Goal: Information Seeking & Learning: Check status

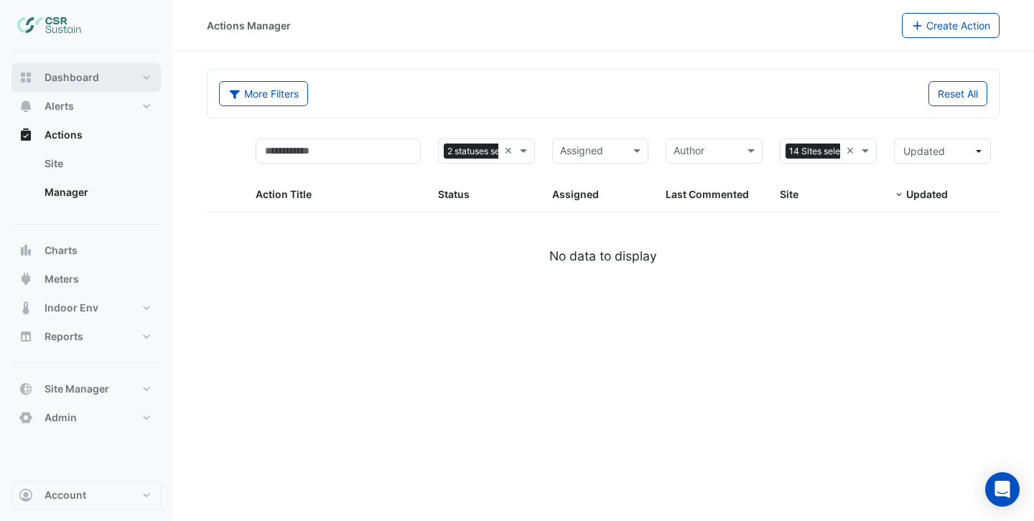
click at [83, 75] on span "Dashboard" at bounding box center [72, 77] width 55 height 14
select select "***"
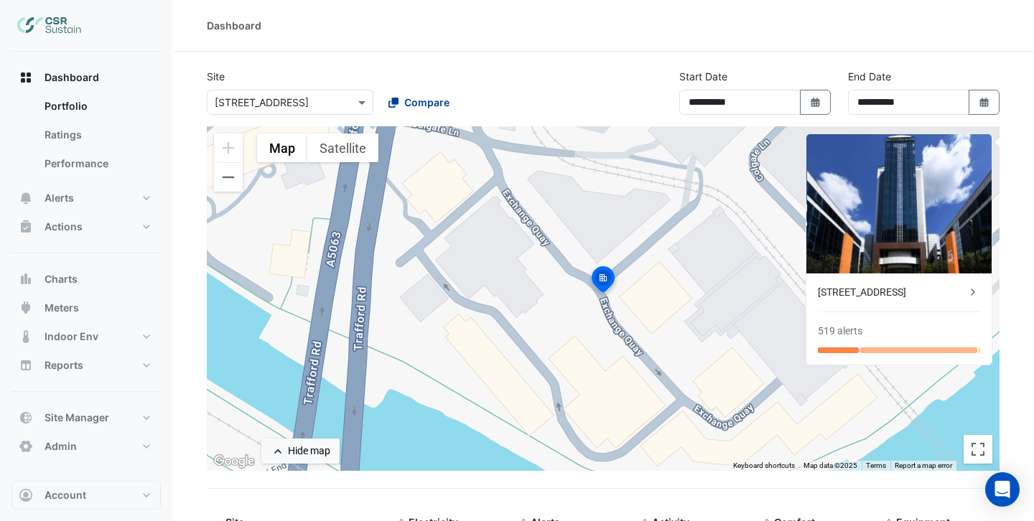
click at [403, 104] on div "Compare" at bounding box center [419, 102] width 61 height 15
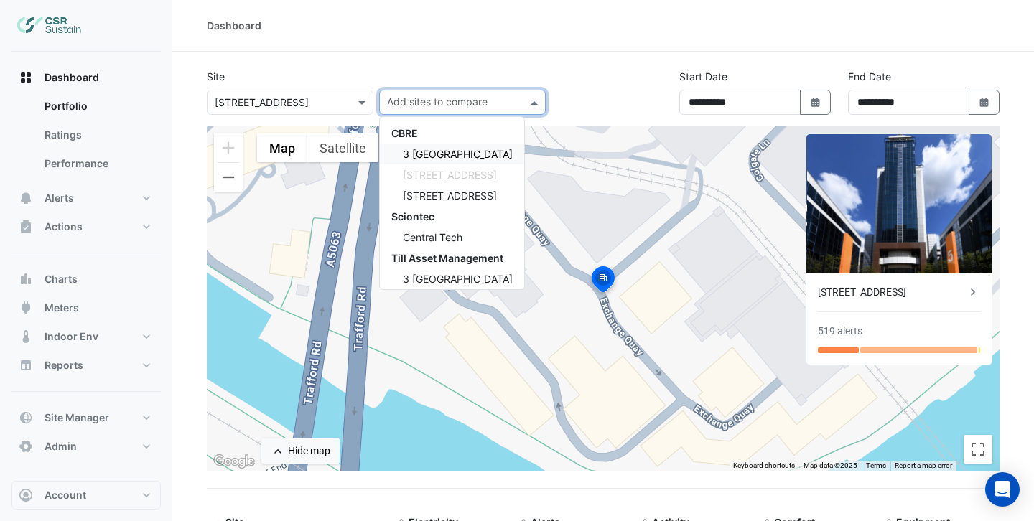
click at [427, 153] on span "3 [GEOGRAPHIC_DATA]" at bounding box center [458, 154] width 110 height 12
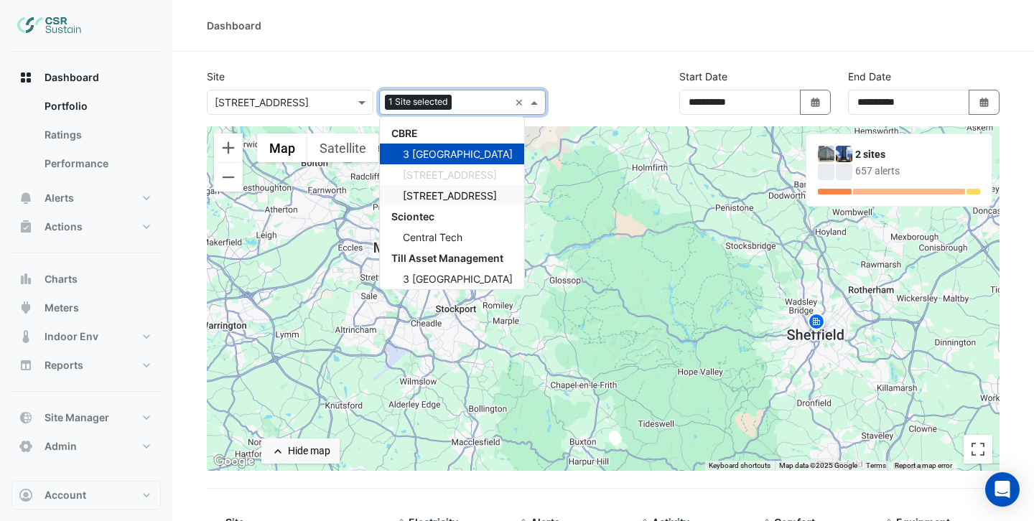
click at [431, 195] on span "[STREET_ADDRESS]" at bounding box center [450, 196] width 94 height 12
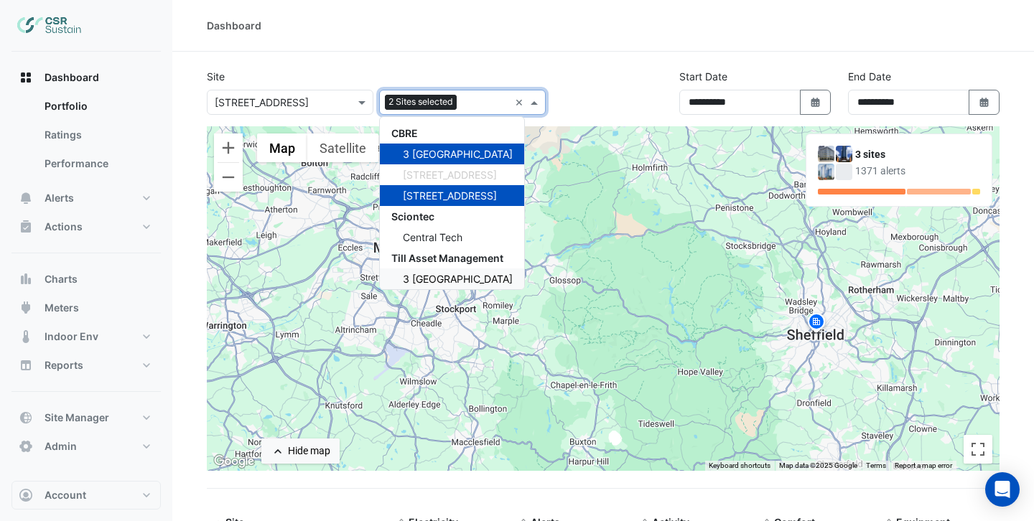
scroll to position [1, 0]
click at [543, 75] on div "Site × 5 Exchange Quay 2 Sites selected × CBRE 3 St. Paul's Place 5 Exchange Qu…" at bounding box center [376, 92] width 356 height 46
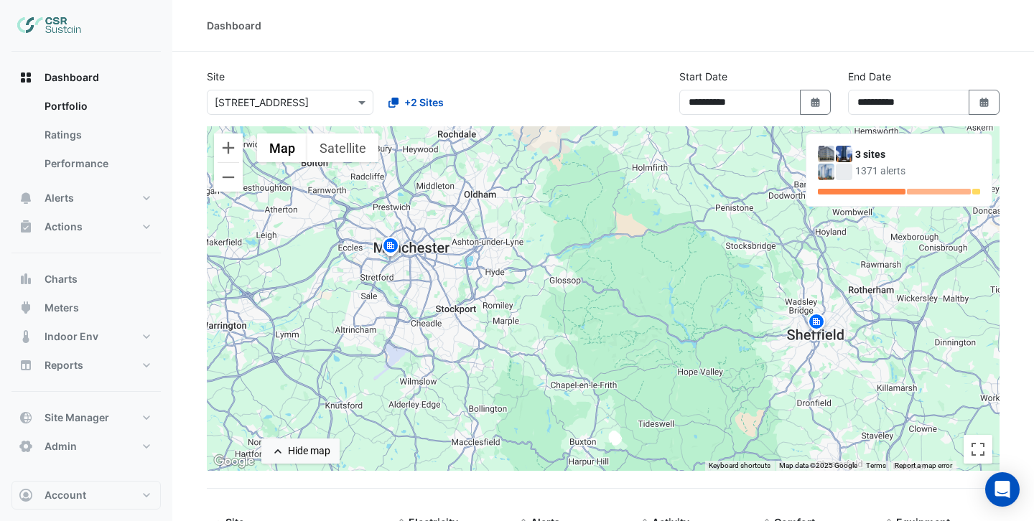
click at [391, 245] on img at bounding box center [390, 248] width 23 height 25
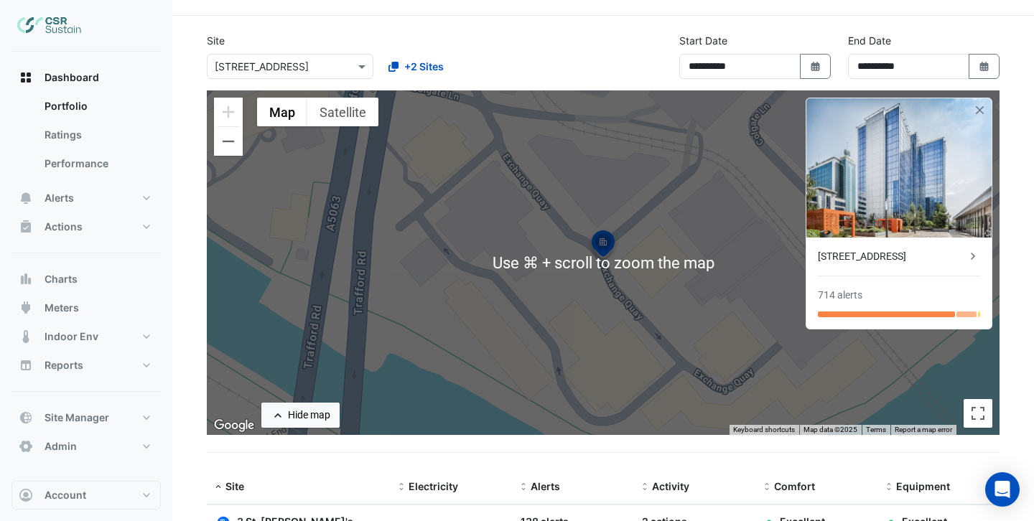
scroll to position [23, 0]
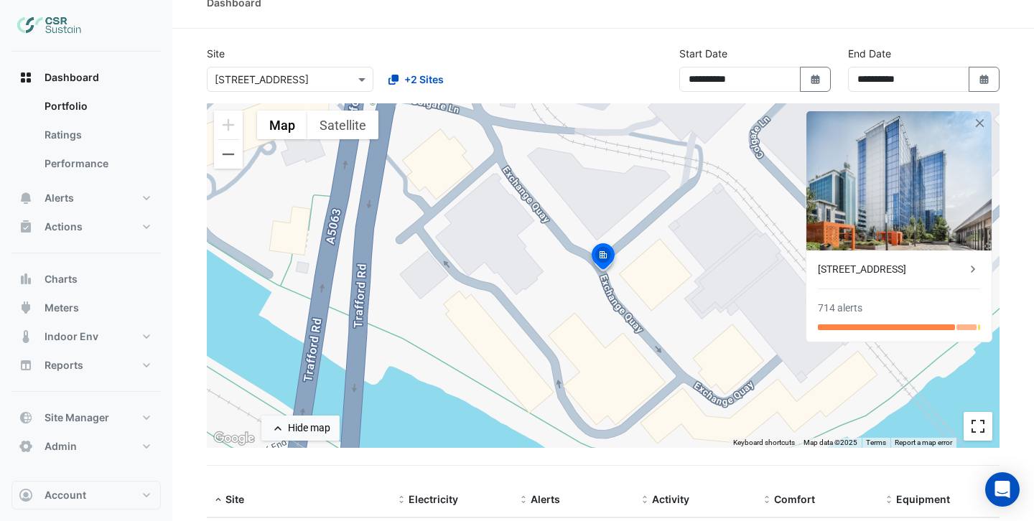
click at [982, 429] on button "Toggle fullscreen view" at bounding box center [978, 426] width 29 height 29
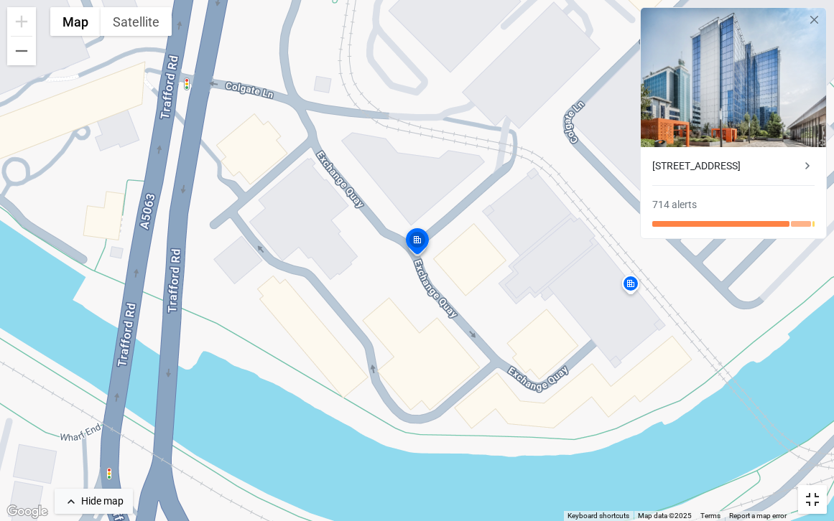
click at [815, 491] on button "Toggle fullscreen view" at bounding box center [812, 499] width 29 height 29
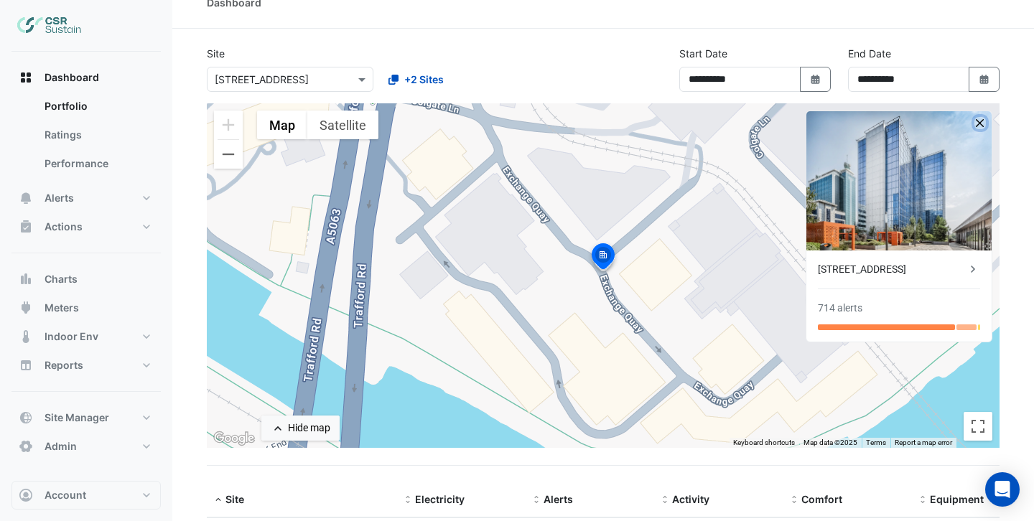
click at [982, 121] on button "button" at bounding box center [981, 123] width 12 height 12
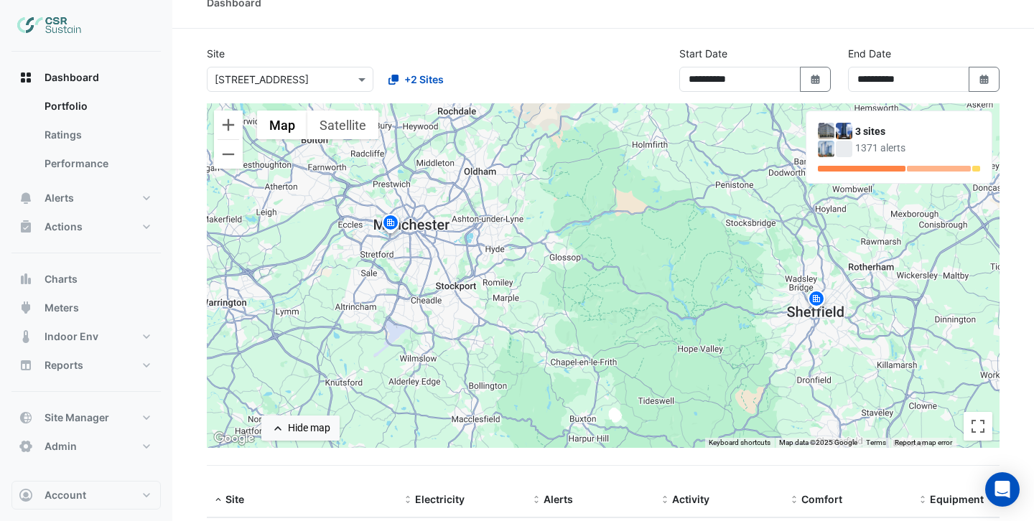
click at [822, 300] on img at bounding box center [816, 301] width 23 height 25
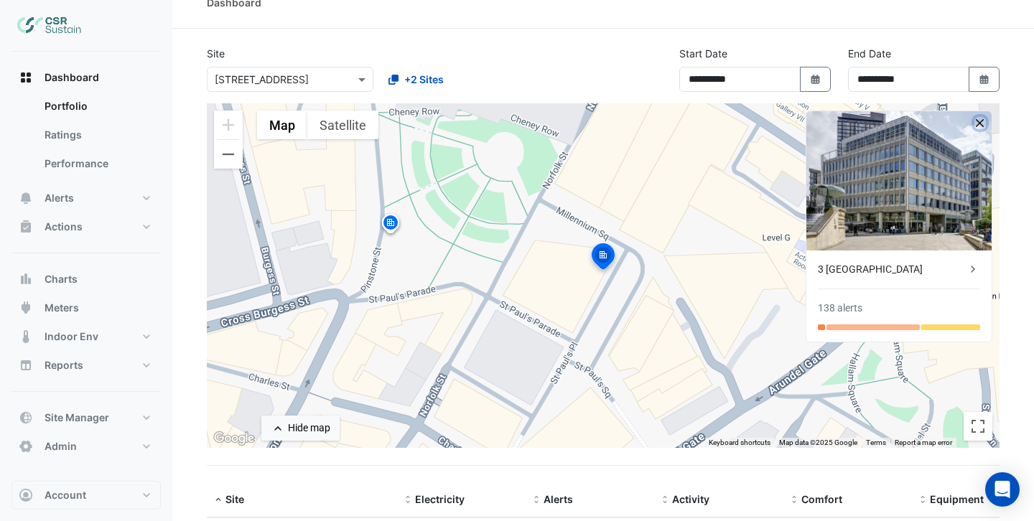
click at [980, 122] on button "button" at bounding box center [981, 123] width 12 height 12
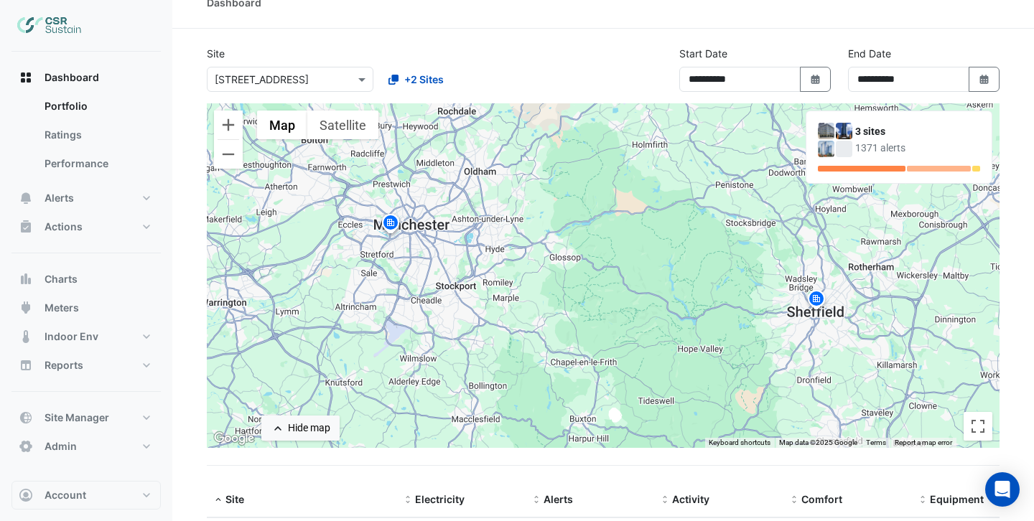
scroll to position [262, 0]
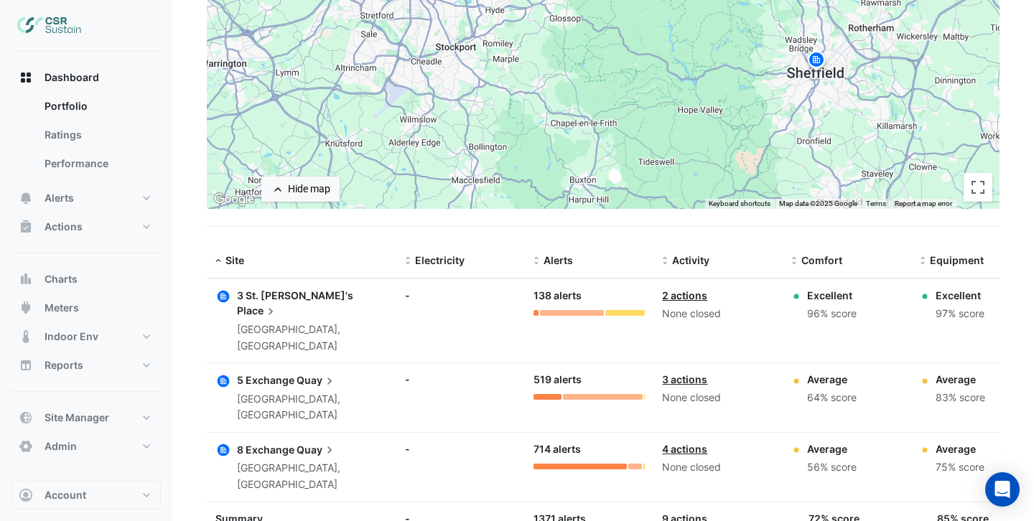
click at [694, 297] on link "2 actions" at bounding box center [684, 295] width 45 height 12
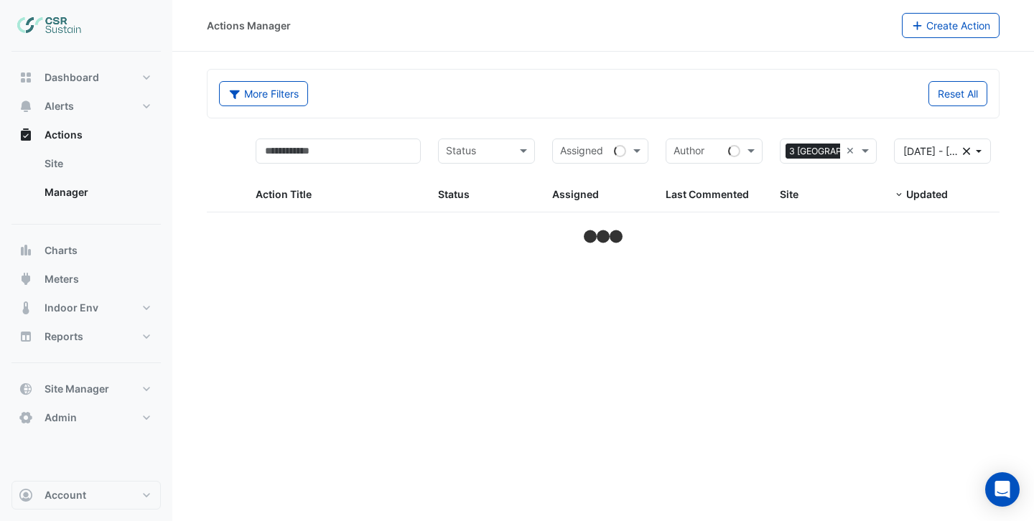
select select "***"
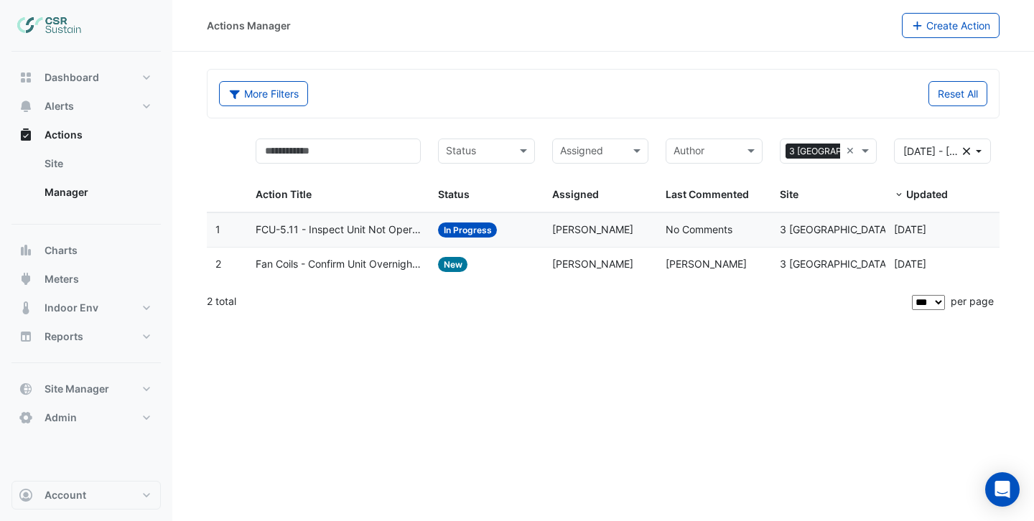
click at [356, 234] on span "FCU-5.11 - Inspect Unit Not Operating" at bounding box center [338, 230] width 165 height 17
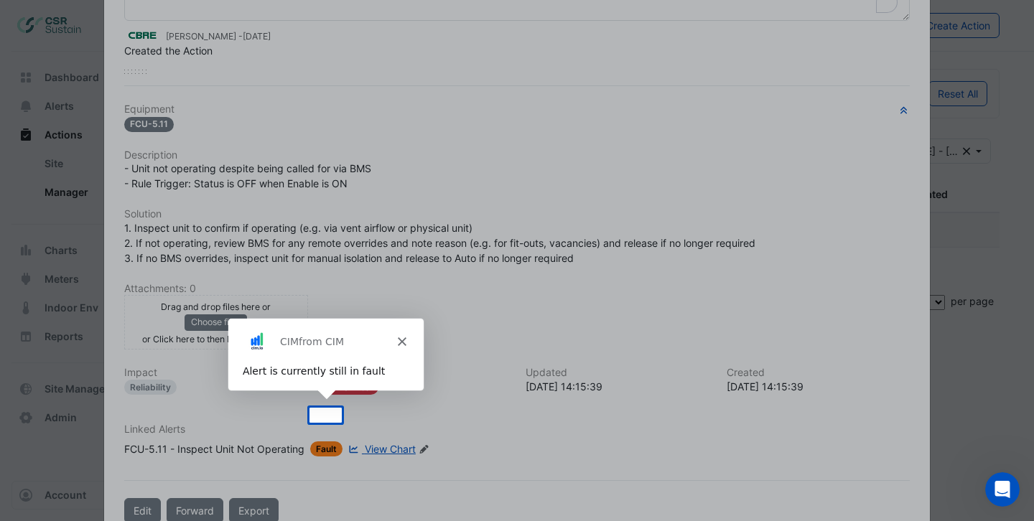
scroll to position [190, 0]
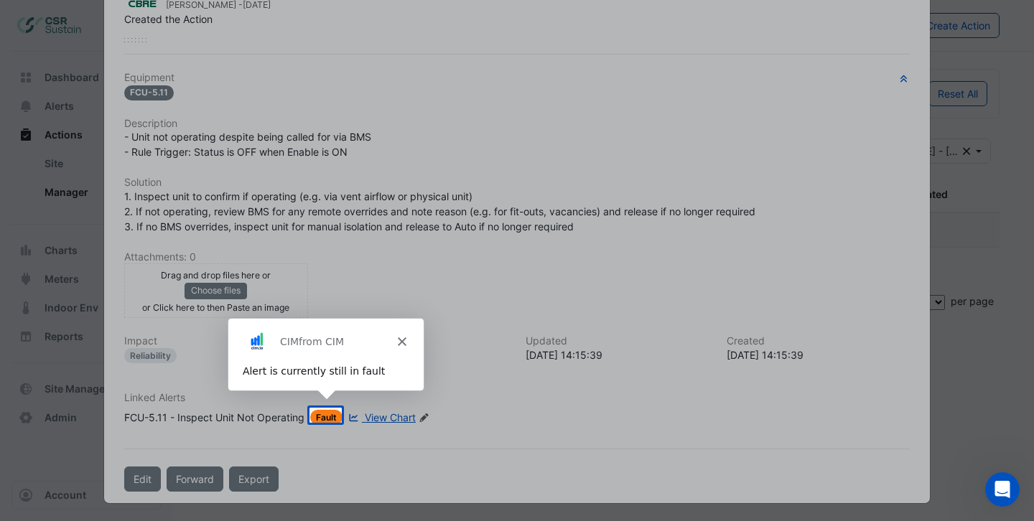
click at [401, 340] on icon "Close" at bounding box center [400, 340] width 9 height 9
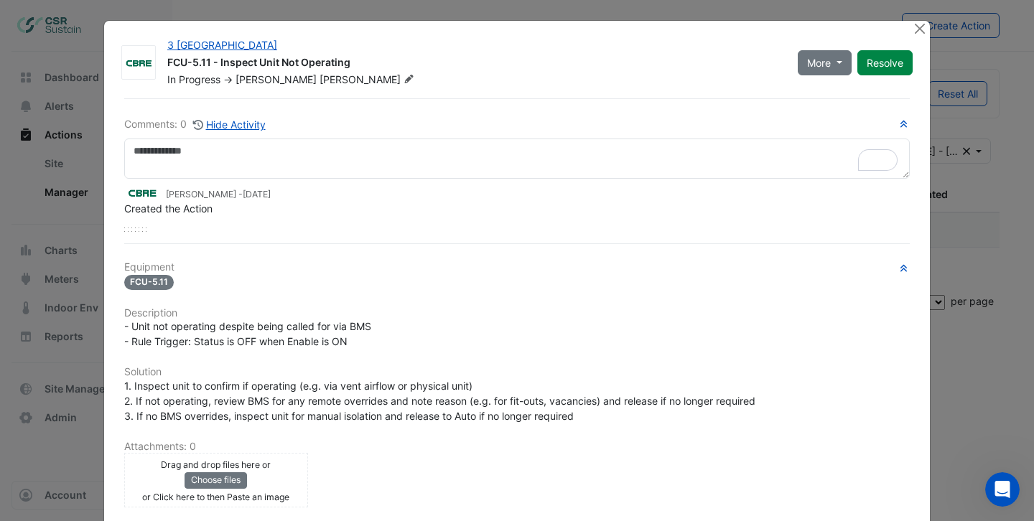
scroll to position [3, 0]
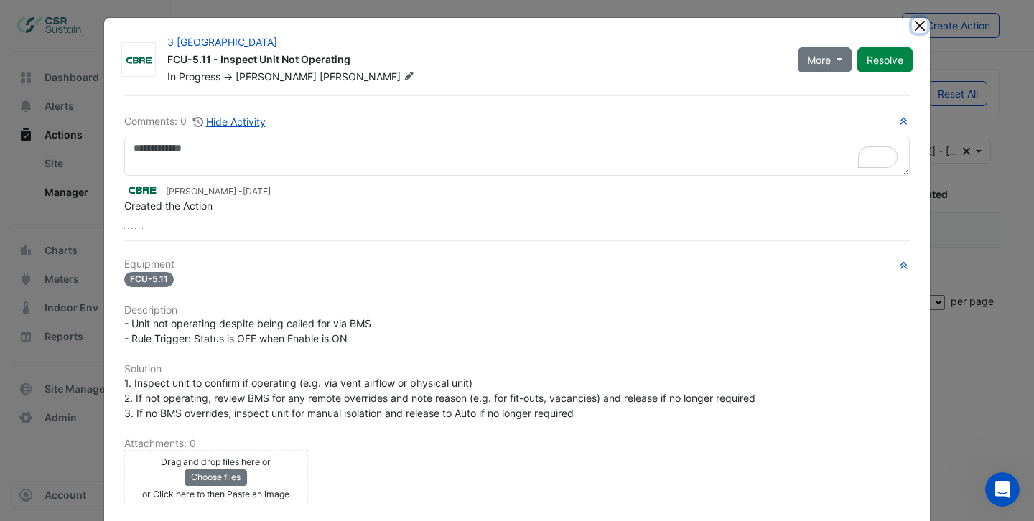
click at [920, 23] on button "Close" at bounding box center [919, 25] width 15 height 15
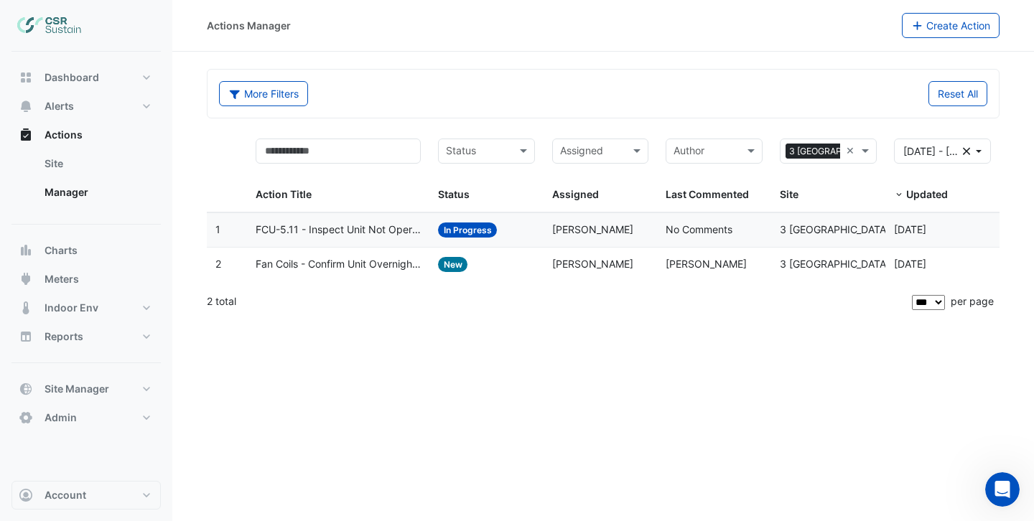
select select "***"
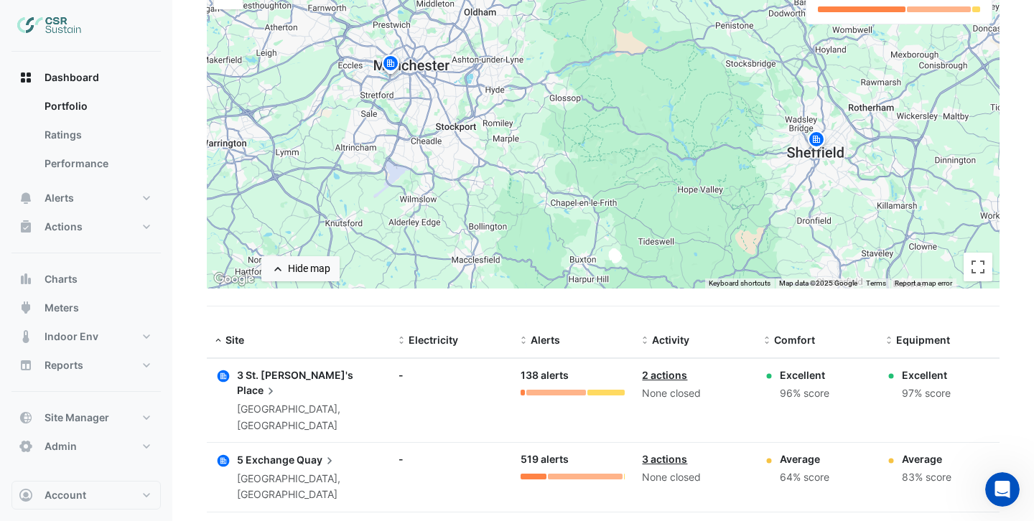
scroll to position [262, 0]
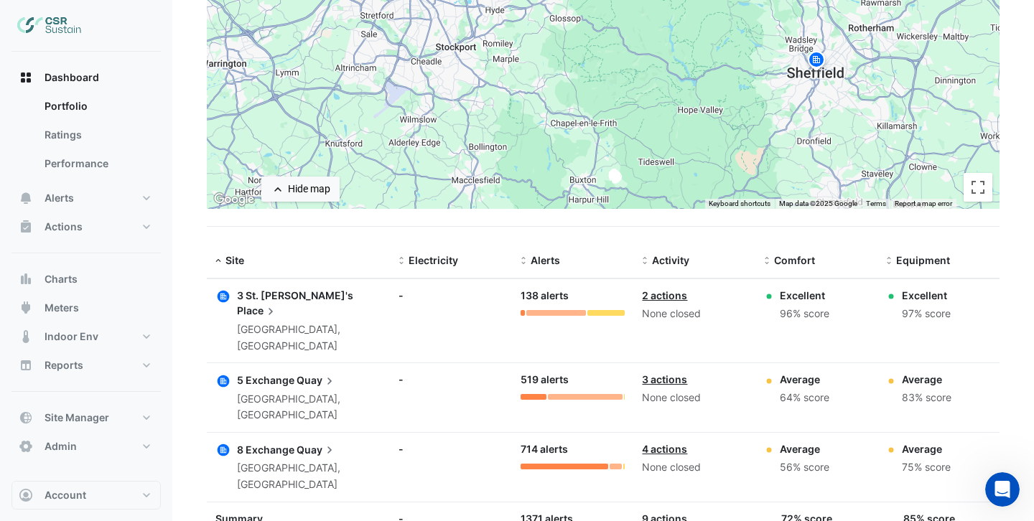
click at [278, 303] on span "Place" at bounding box center [257, 311] width 41 height 16
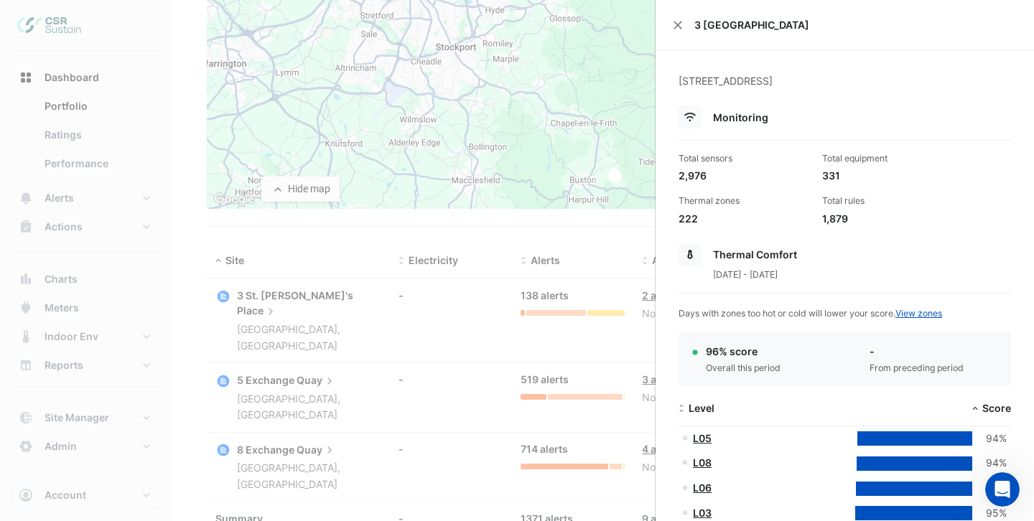
scroll to position [50, 0]
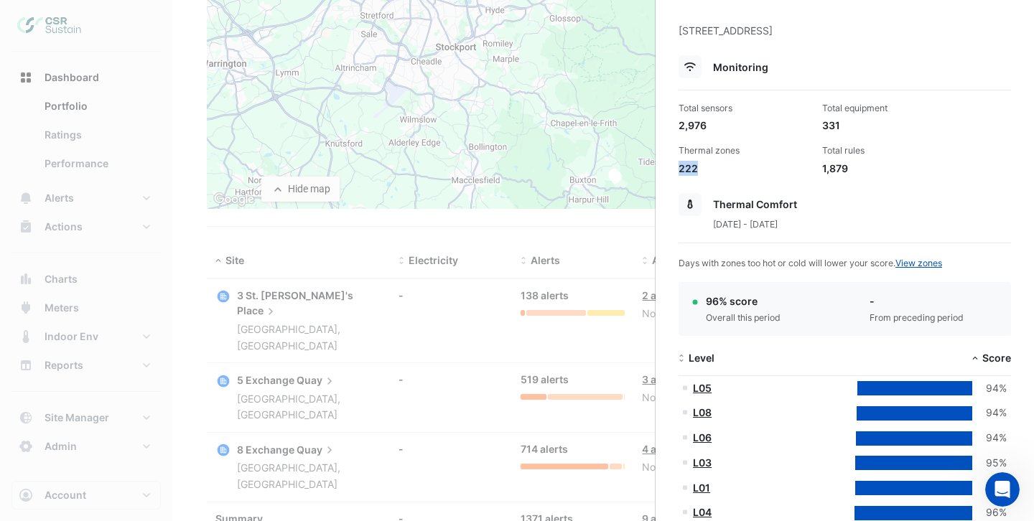
drag, startPoint x: 696, startPoint y: 165, endPoint x: 679, endPoint y: 165, distance: 17.2
click at [679, 165] on div "222" at bounding box center [745, 168] width 132 height 15
click at [936, 175] on div "1,879" at bounding box center [888, 168] width 132 height 15
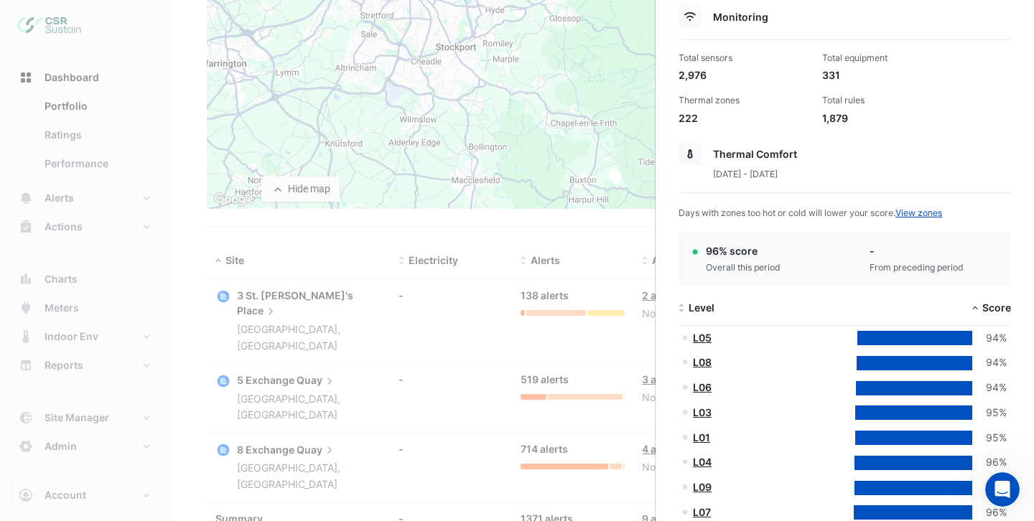
scroll to position [0, 0]
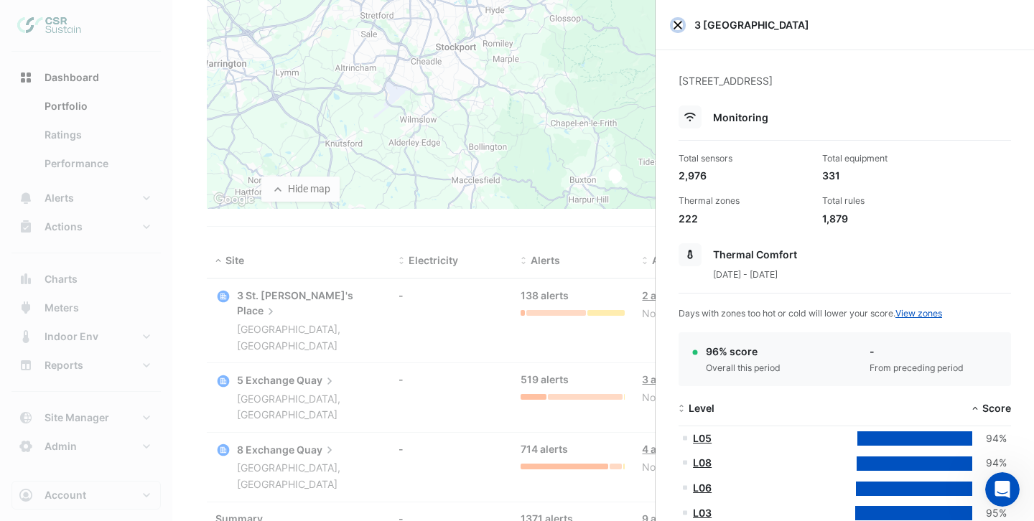
click at [677, 27] on button "Close" at bounding box center [678, 25] width 10 height 10
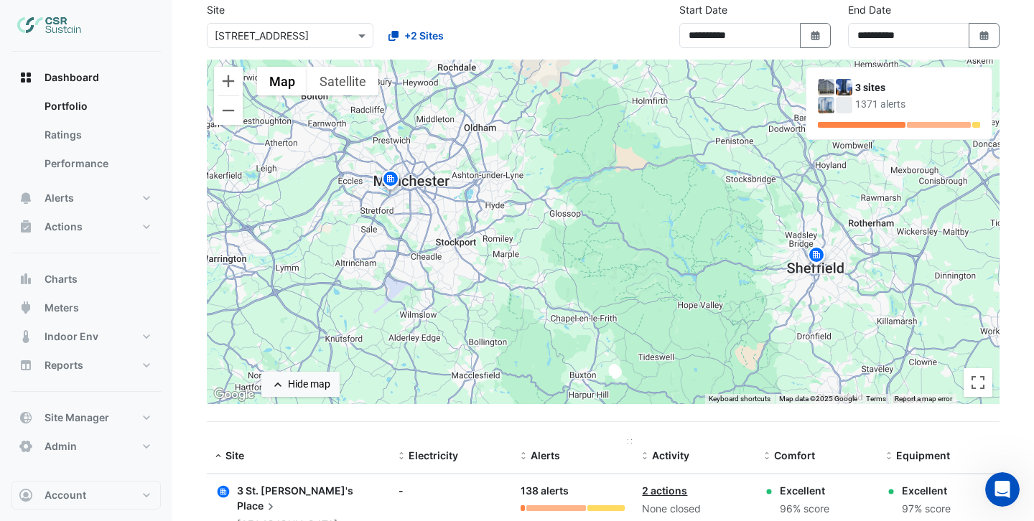
scroll to position [72, 0]
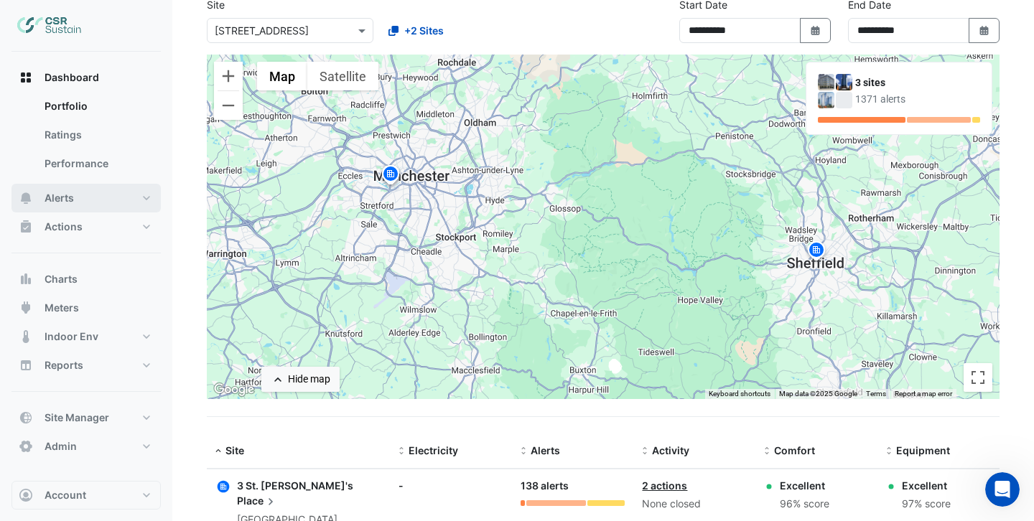
click at [85, 186] on button "Alerts" at bounding box center [85, 198] width 149 height 29
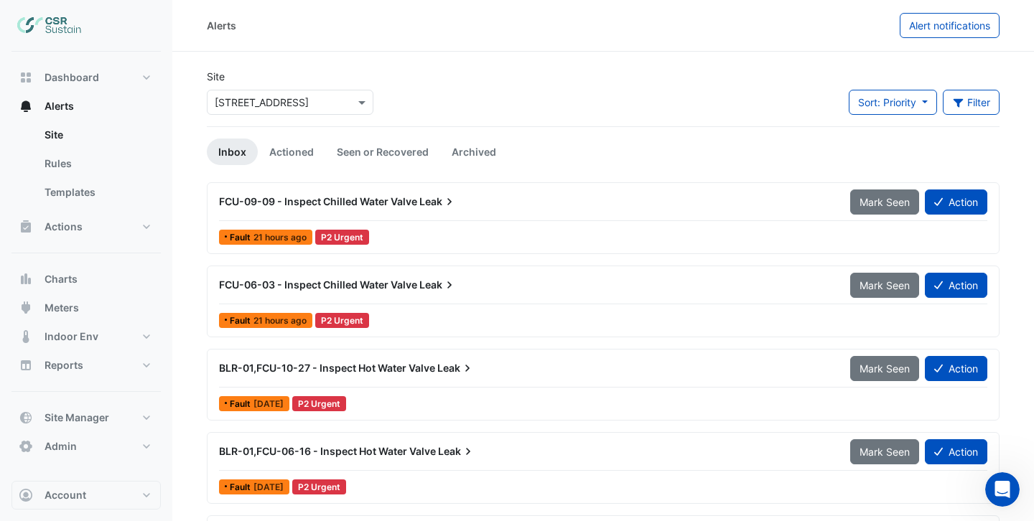
click at [498, 245] on div "Fault 21 hours ago P2 Urgent" at bounding box center [603, 237] width 771 height 21
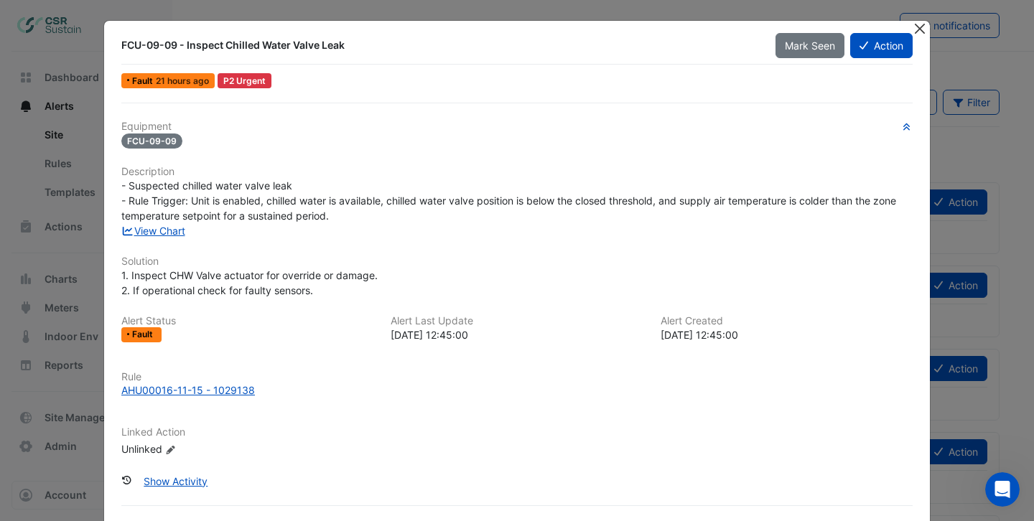
click at [921, 26] on button "Close" at bounding box center [919, 28] width 15 height 15
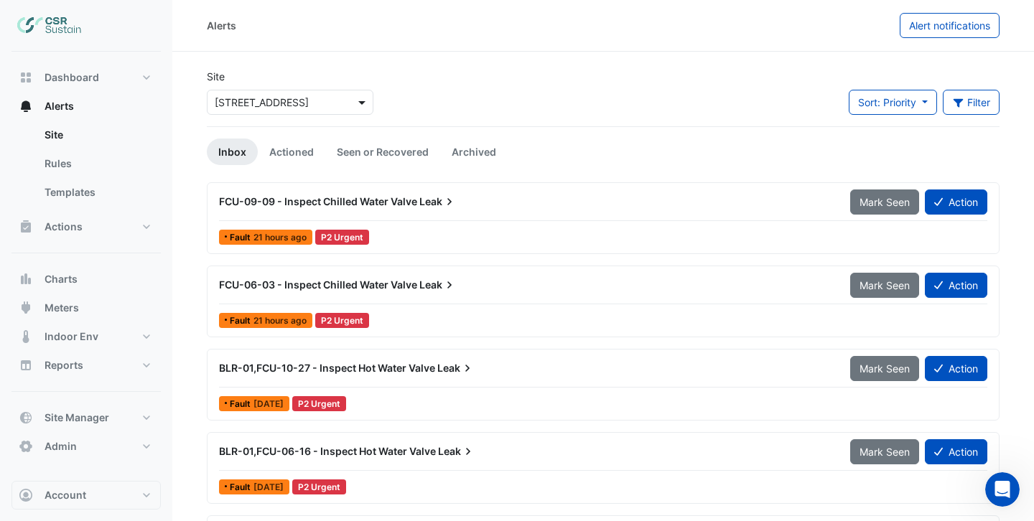
click at [355, 97] on span at bounding box center [364, 102] width 18 height 15
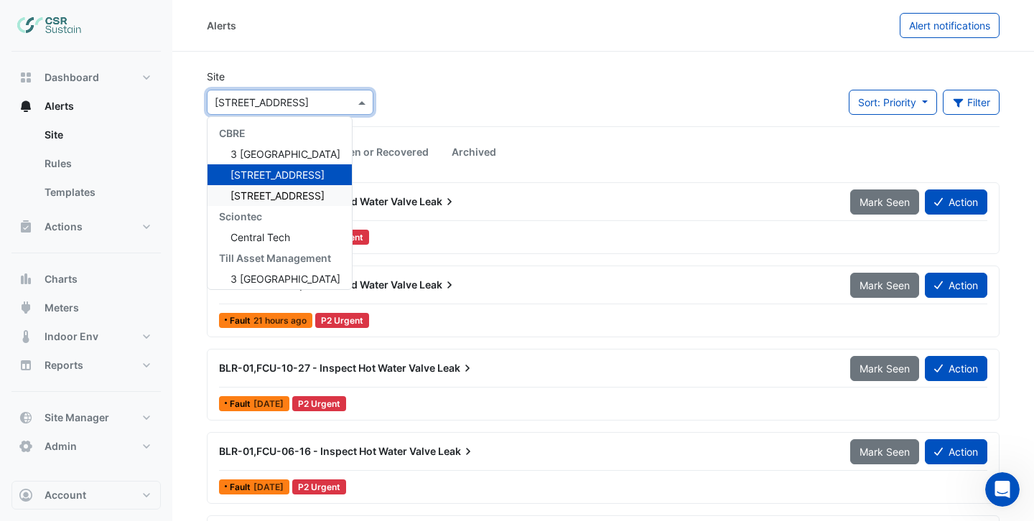
click at [289, 194] on span "[STREET_ADDRESS]" at bounding box center [278, 196] width 94 height 12
